Goal: Task Accomplishment & Management: Manage account settings

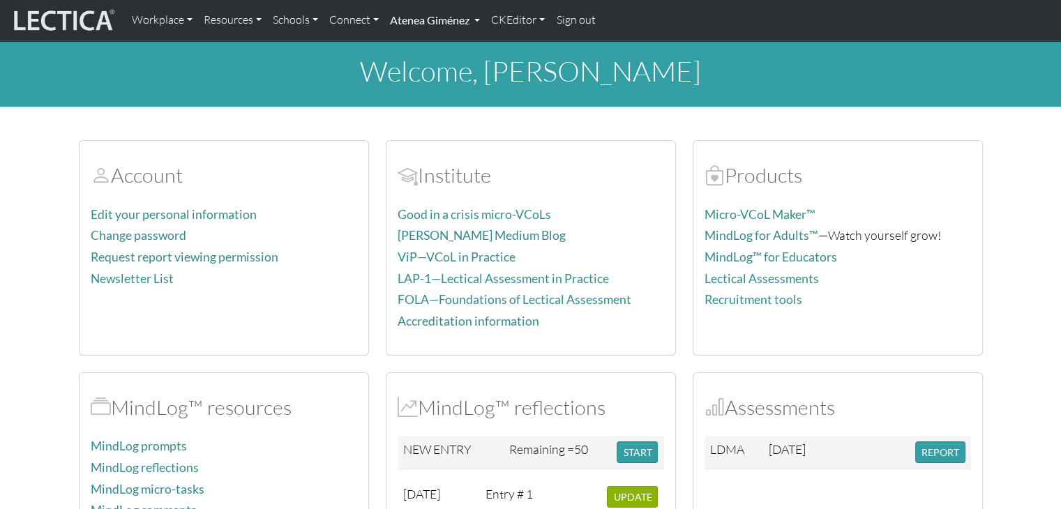
click at [437, 17] on link "Atenea Giménez" at bounding box center [434, 20] width 101 height 29
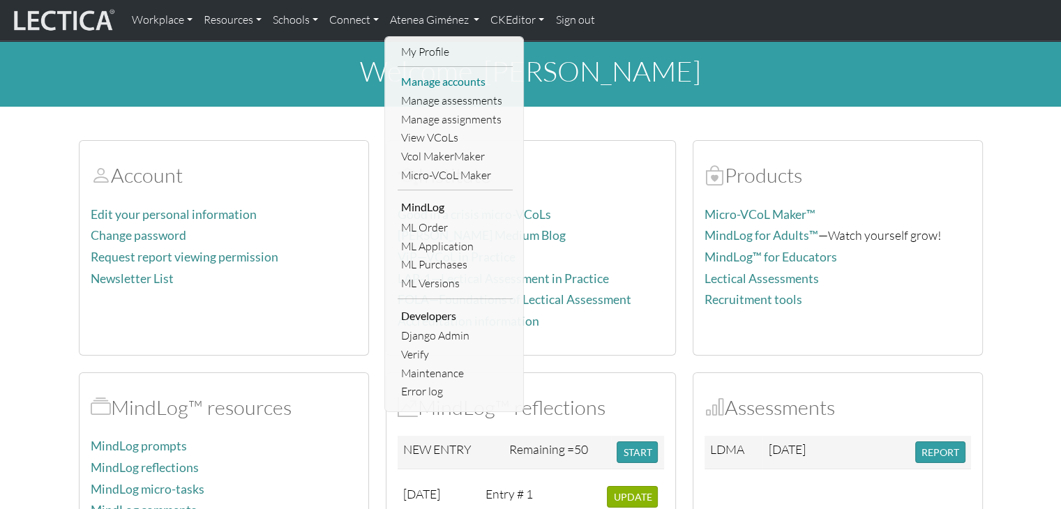
click at [449, 79] on link "Manage accounts" at bounding box center [454, 82] width 115 height 19
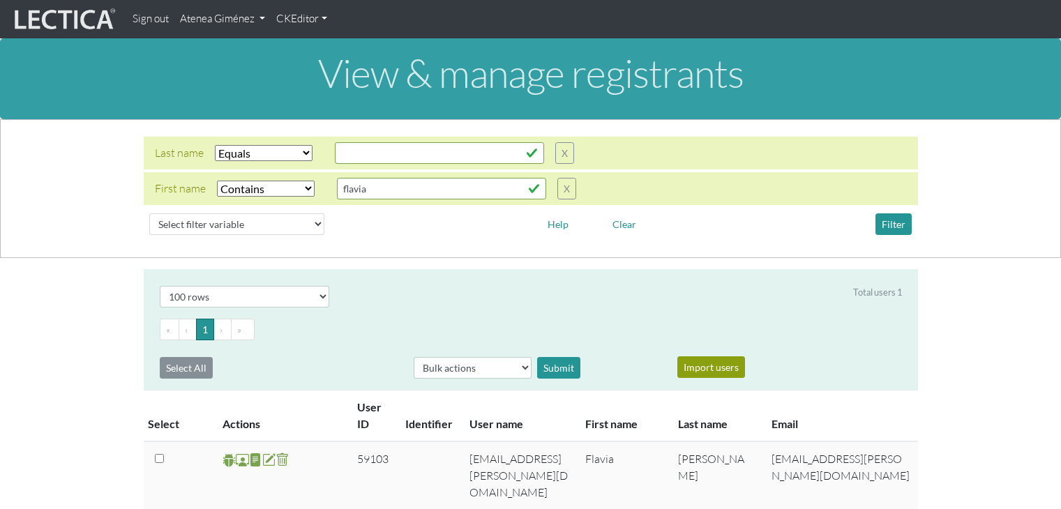
select select "iexact"
select select "icontains"
select select "100"
drag, startPoint x: 388, startPoint y: 190, endPoint x: 273, endPoint y: 204, distance: 115.2
click at [273, 204] on div "Last name Select filter Equals Does not equal Contains Does not contain Starts …" at bounding box center [530, 189] width 1038 height 104
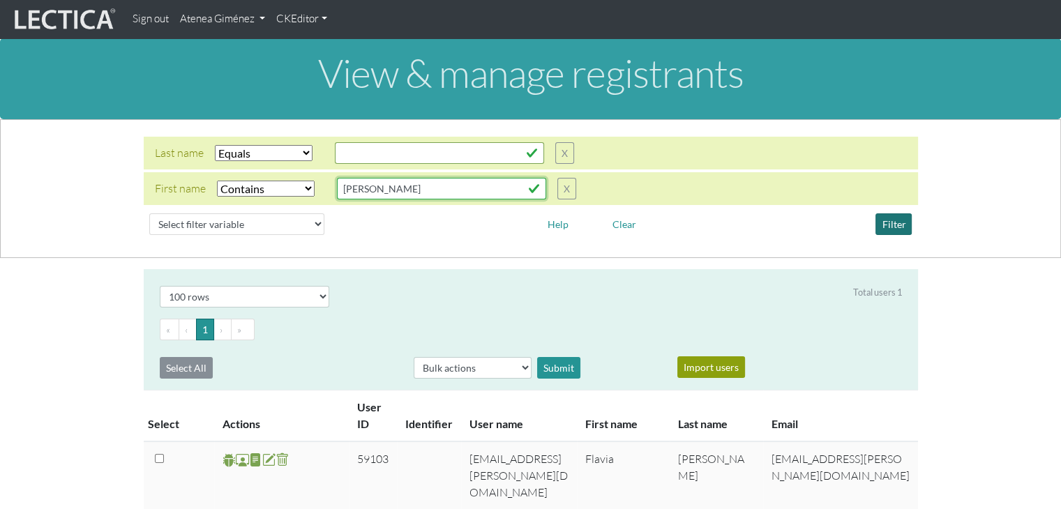
type input "[PERSON_NAME]"
click at [892, 218] on button "Filter" at bounding box center [893, 224] width 36 height 22
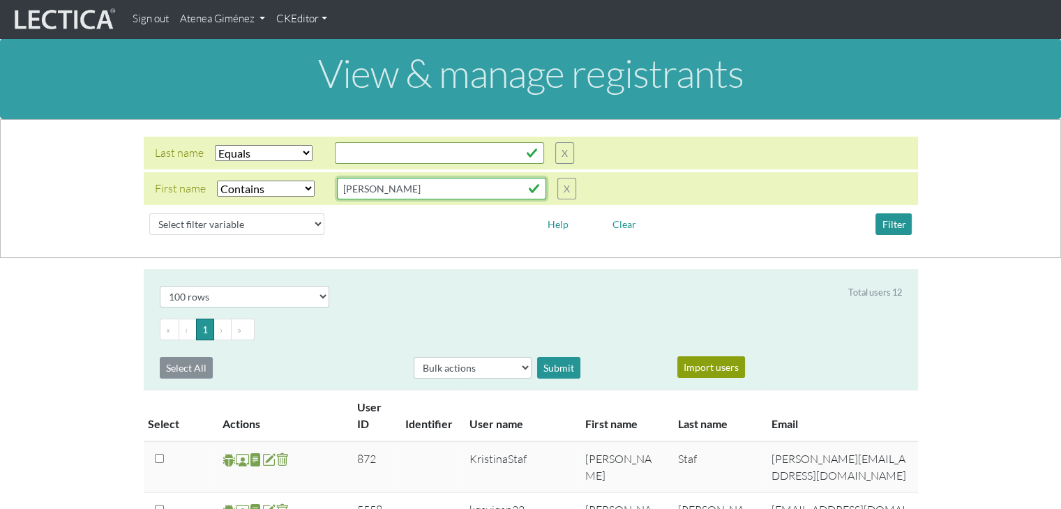
drag, startPoint x: 405, startPoint y: 194, endPoint x: 265, endPoint y: 201, distance: 140.3
click at [265, 201] on div "First name Select filter Equals Does not equal Contains Does not contain Starts…" at bounding box center [531, 188] width 774 height 33
click at [384, 153] on input "text" at bounding box center [439, 153] width 209 height 22
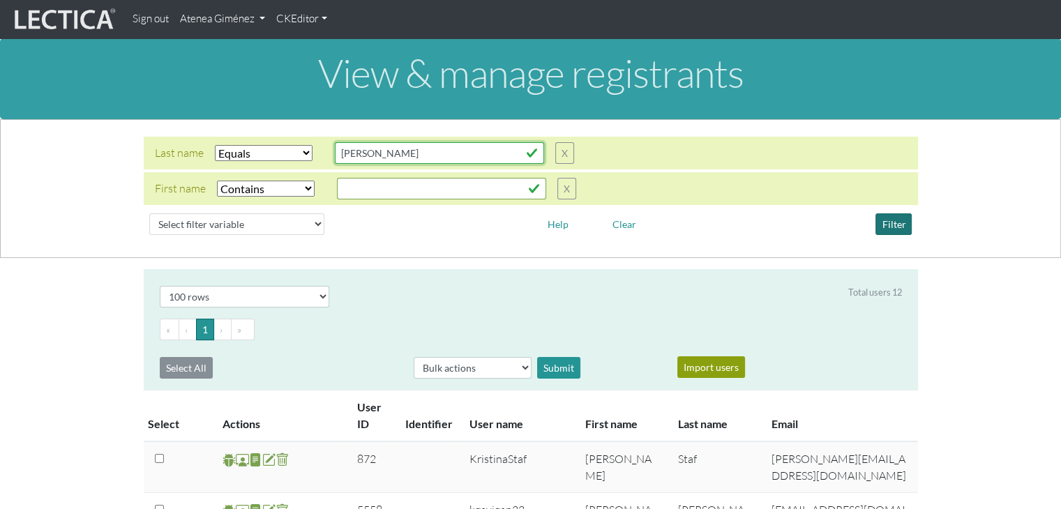
type input "[PERSON_NAME]"
click at [893, 223] on button "Filter" at bounding box center [893, 224] width 36 height 22
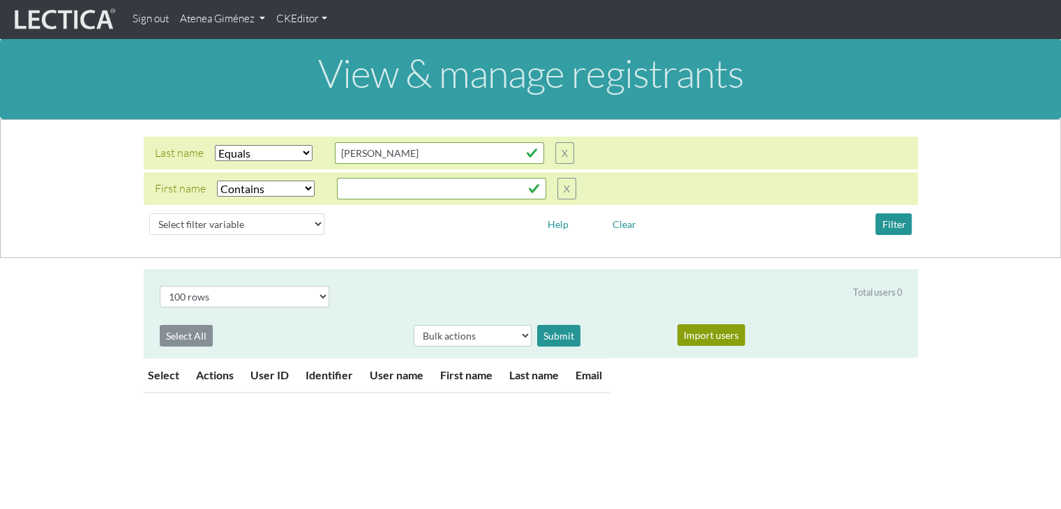
click at [294, 149] on select "Select filter Equals Does not equal Contains Does not contain Starts with Ends …" at bounding box center [264, 153] width 98 height 16
select select "icontains"
click at [215, 145] on select "Select filter Equals Does not equal Contains Does not contain Starts with Ends …" at bounding box center [264, 153] width 98 height 16
click at [898, 229] on button "Filter" at bounding box center [893, 224] width 36 height 22
click at [403, 157] on input "[PERSON_NAME]" at bounding box center [439, 153] width 209 height 22
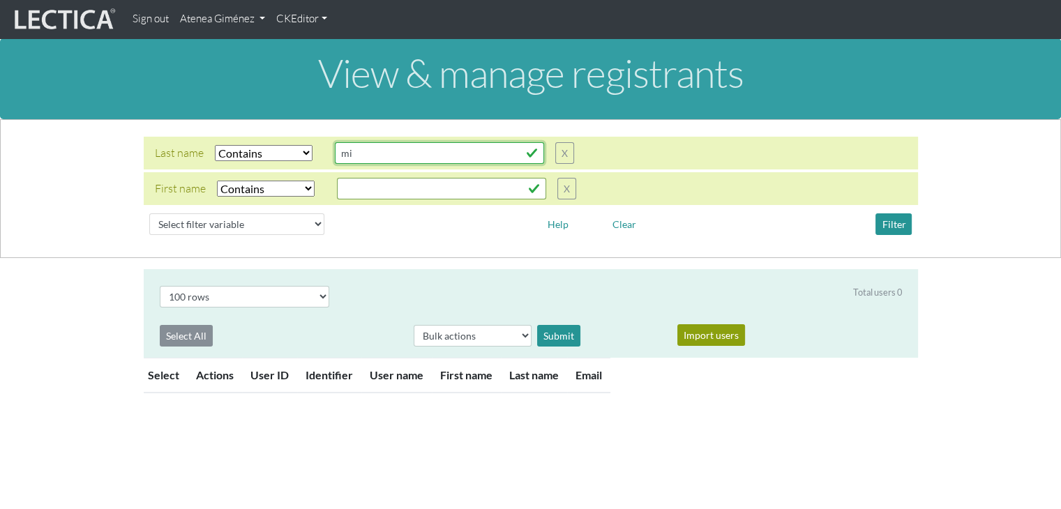
type input "m"
click at [386, 190] on input "text" at bounding box center [441, 189] width 209 height 22
type input "Sanne"
click at [902, 232] on button "Filter" at bounding box center [893, 224] width 36 height 22
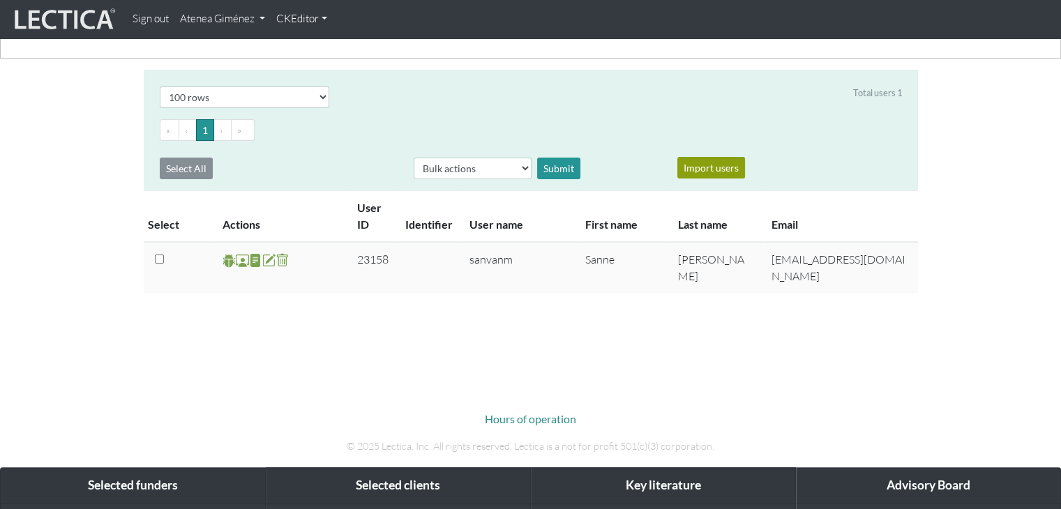
scroll to position [209, 0]
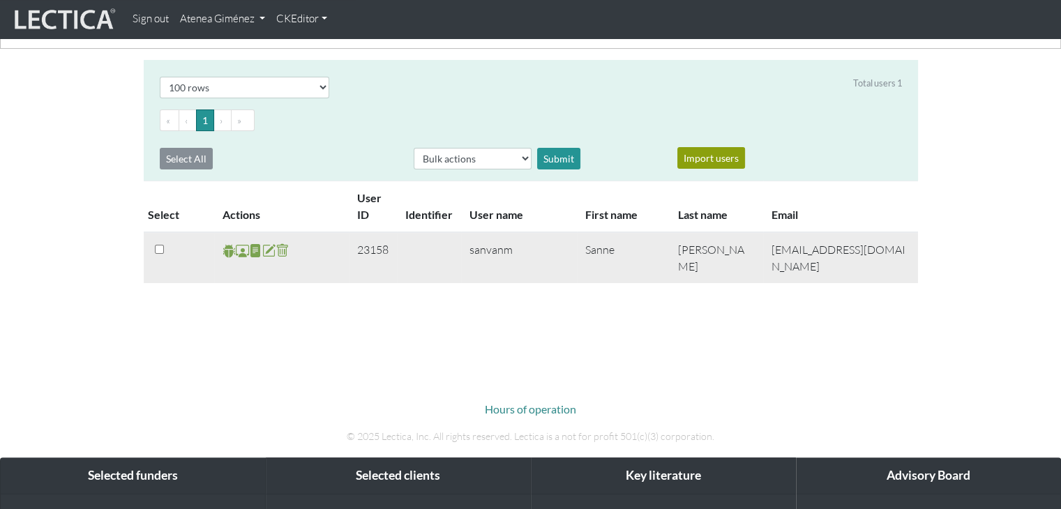
click at [244, 249] on span at bounding box center [242, 251] width 13 height 16
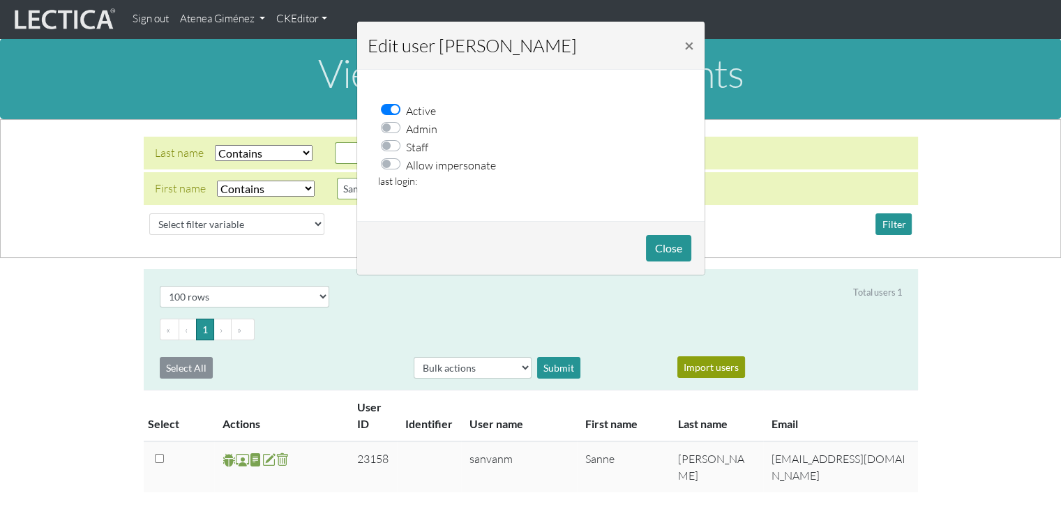
click at [406, 165] on label "Allow impersonate" at bounding box center [451, 165] width 90 height 18
click at [394, 165] on input "Allow impersonate" at bounding box center [394, 163] width 11 height 14
checkbox input "true"
click at [660, 250] on button "Close" at bounding box center [668, 248] width 45 height 26
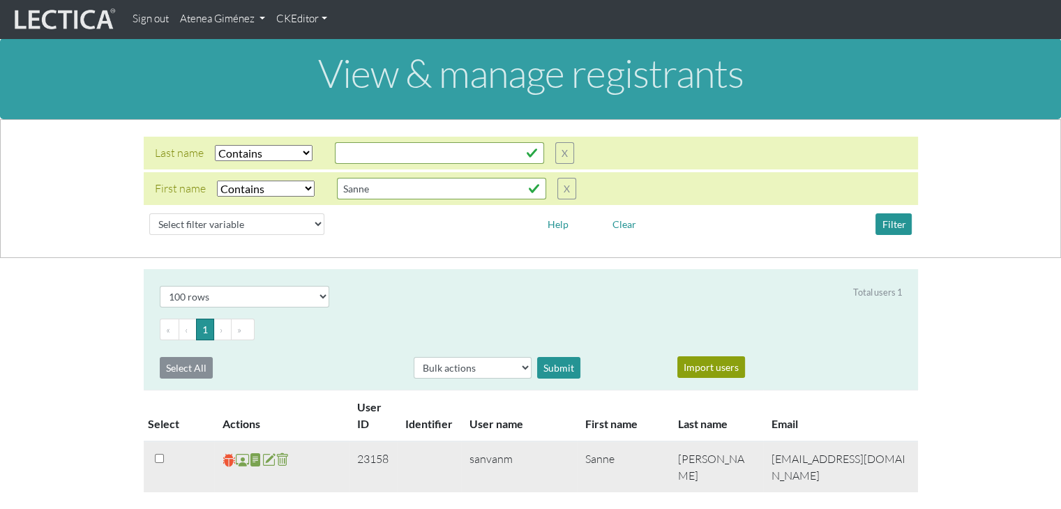
click at [223, 462] on span at bounding box center [228, 460] width 13 height 16
